Goal: Transaction & Acquisition: Purchase product/service

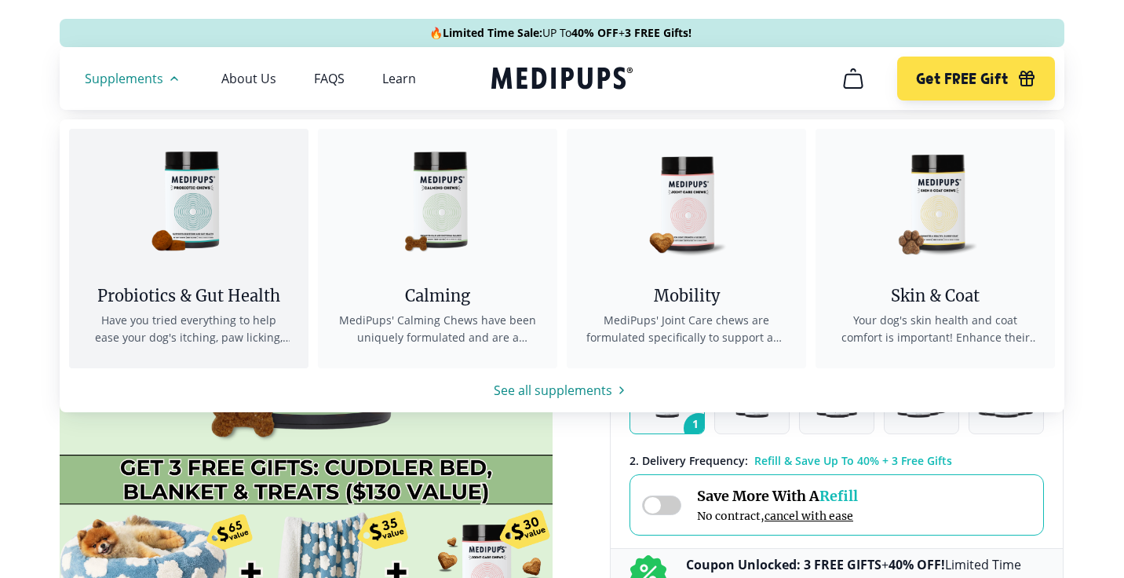
click at [213, 297] on div "Probiotics & Gut Health" at bounding box center [189, 296] width 202 height 20
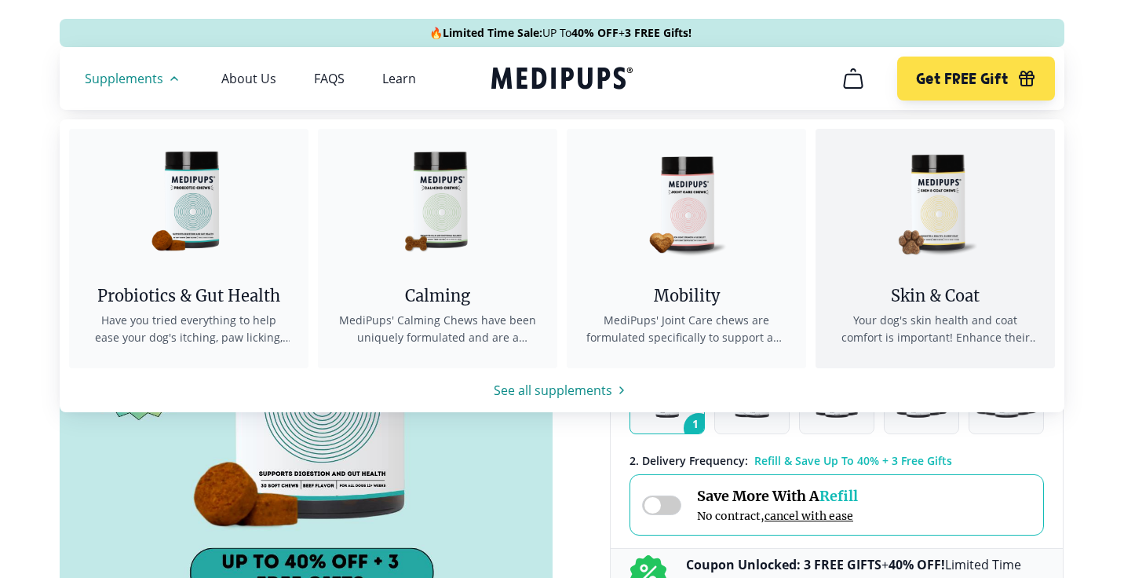
click at [955, 301] on div "Skin & Coat" at bounding box center [935, 296] width 202 height 20
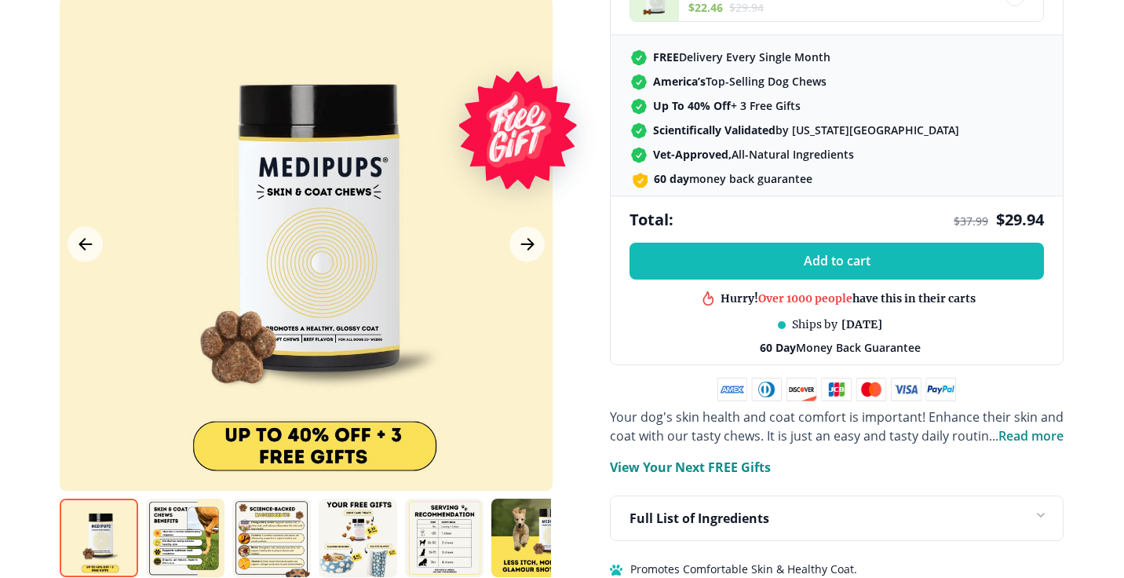
scroll to position [679, 0]
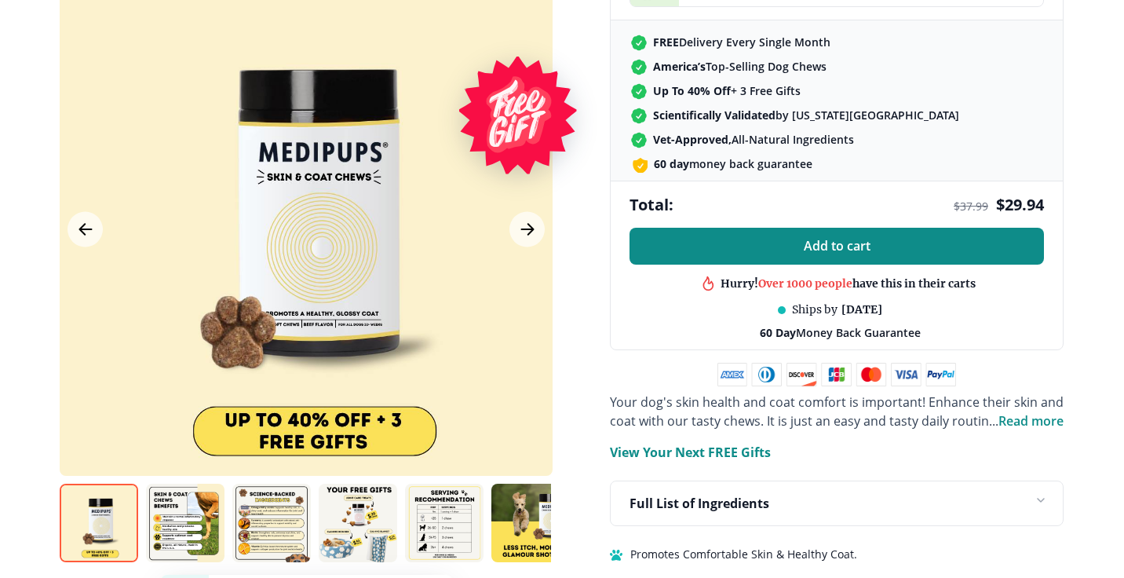
click at [807, 241] on span "Add to cart" at bounding box center [837, 246] width 67 height 15
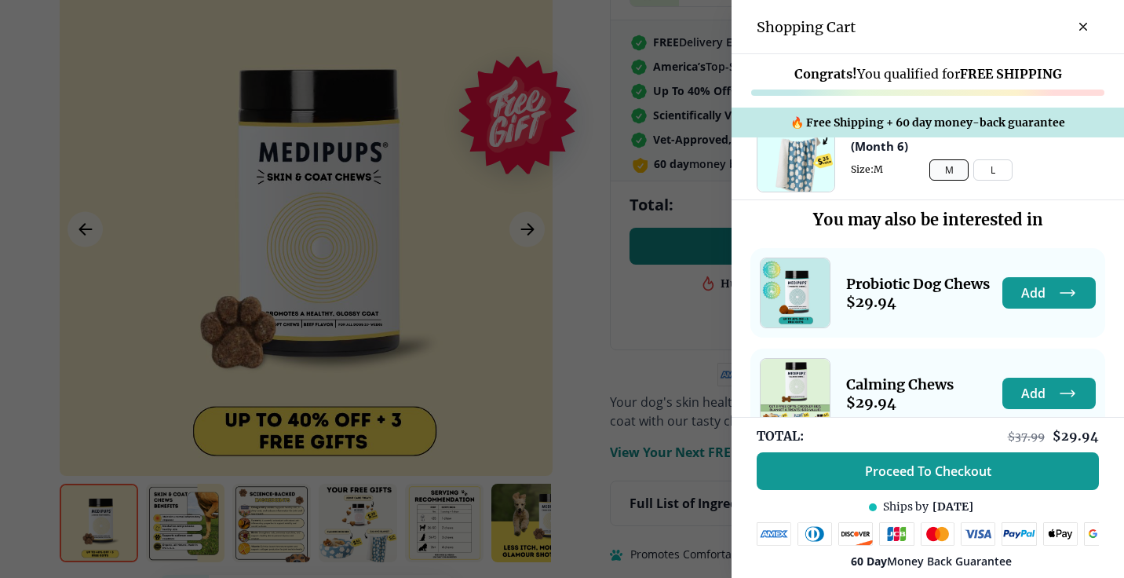
scroll to position [353, 0]
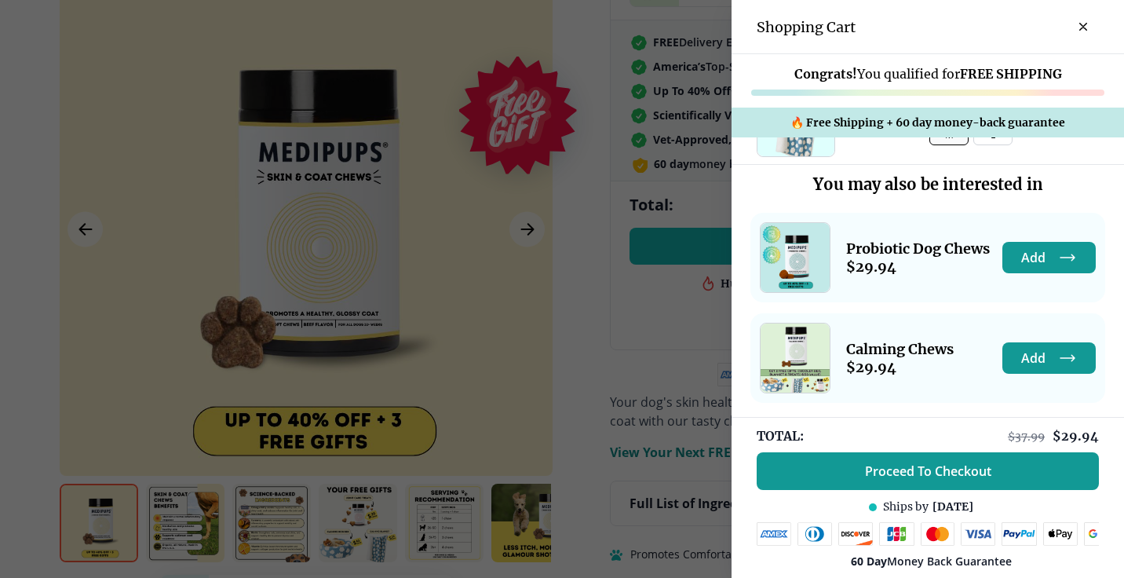
click at [615, 275] on div at bounding box center [562, 289] width 1124 height 578
